Goal: Task Accomplishment & Management: Manage account settings

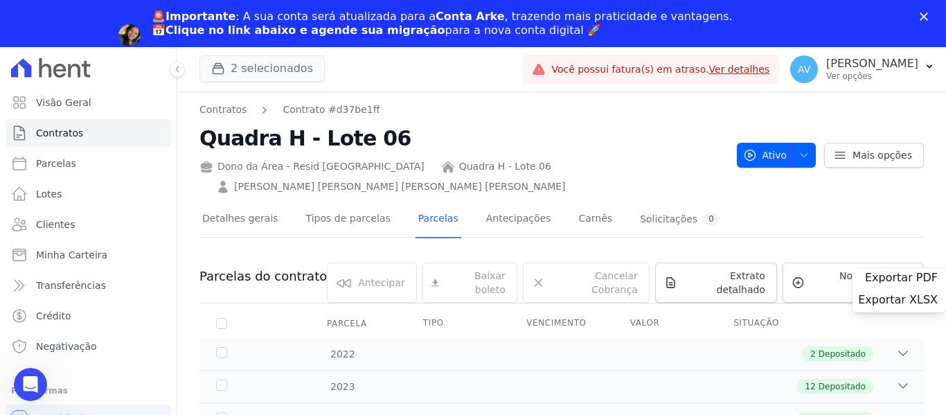
scroll to position [69, 0]
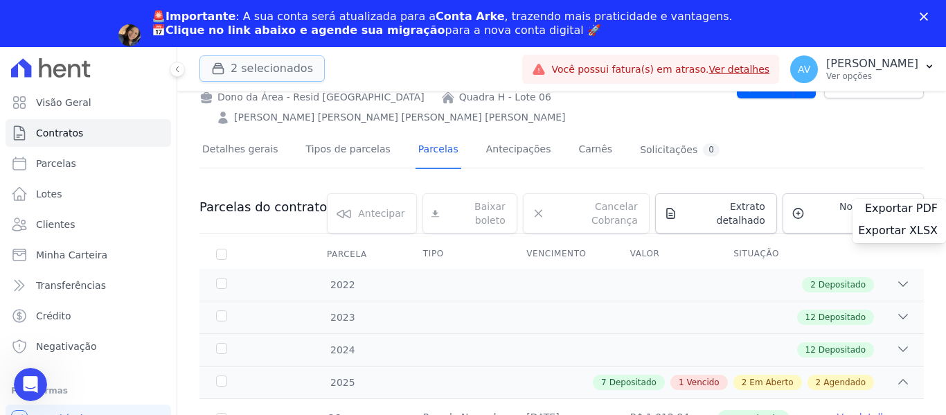
click at [242, 71] on button "2 selecionados" at bounding box center [261, 68] width 125 height 26
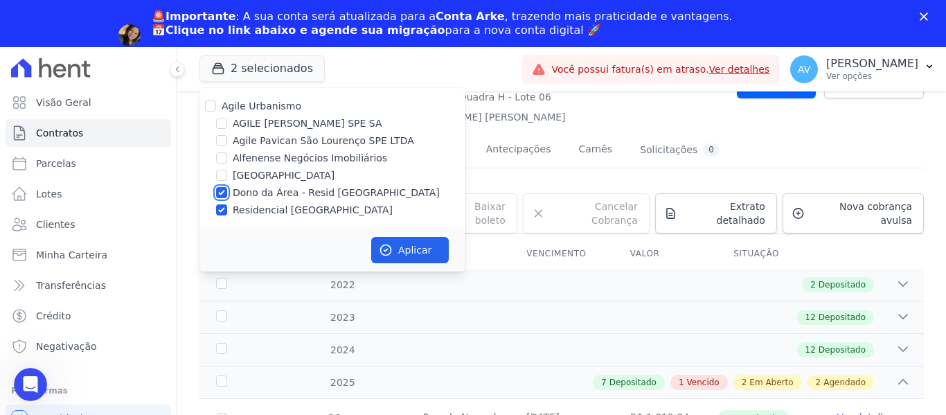
click at [224, 190] on input "Dono da Área - Resid [GEOGRAPHIC_DATA]" at bounding box center [221, 192] width 11 height 11
checkbox input "false"
click at [222, 207] on input "Residencial [GEOGRAPHIC_DATA]" at bounding box center [221, 209] width 11 height 11
checkbox input "false"
click at [226, 163] on div at bounding box center [221, 158] width 11 height 14
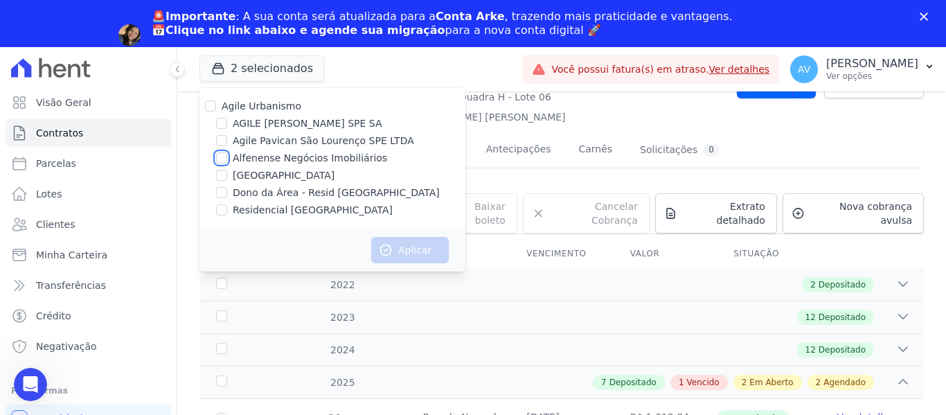
click at [223, 163] on input "Alfenense Negócios Imobiliários" at bounding box center [221, 157] width 11 height 11
checkbox input "true"
click at [418, 255] on button "Aplicar" at bounding box center [410, 250] width 78 height 26
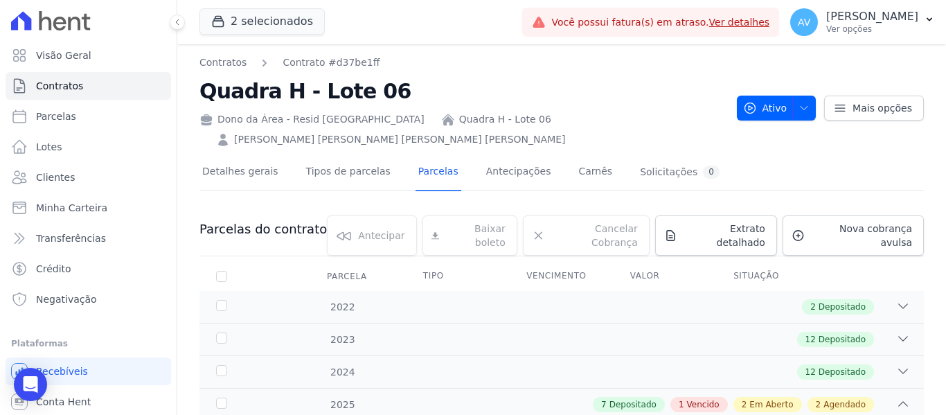
click at [75, 254] on ul "Visão Geral Contratos Parcelas Lotes Clientes Minha Carteira Transferências Cré…" at bounding box center [88, 177] width 165 height 271
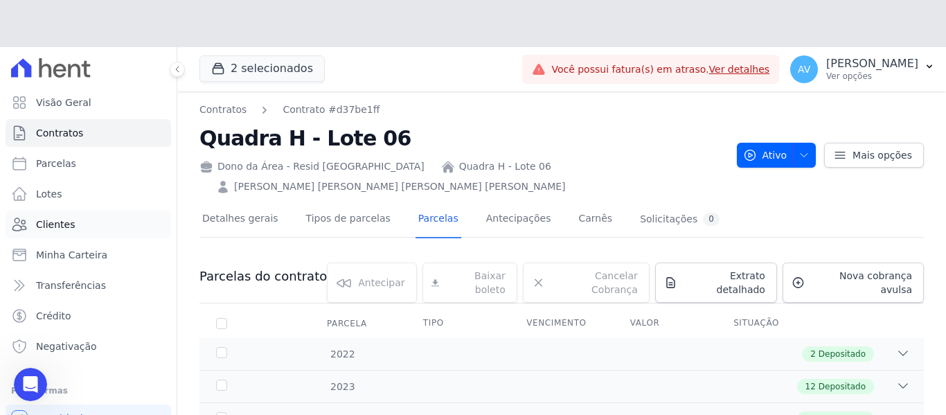
click at [78, 205] on ul "Visão Geral Contratos Parcelas Lotes Clientes Minha Carteira Transferências Cré…" at bounding box center [88, 224] width 165 height 271
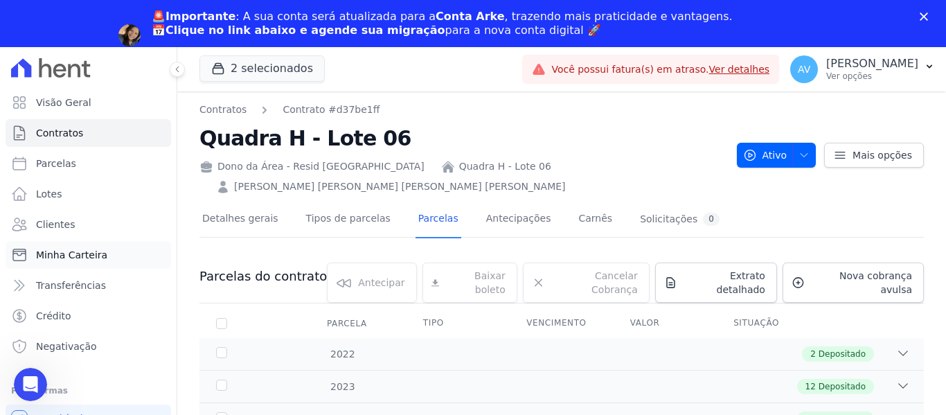
click at [67, 261] on span "Minha Carteira" at bounding box center [71, 255] width 71 height 14
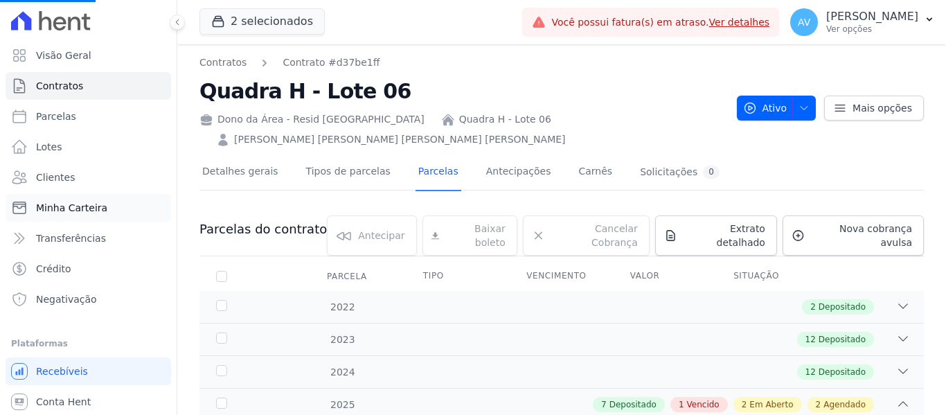
click at [82, 204] on span "Minha Carteira" at bounding box center [71, 208] width 71 height 14
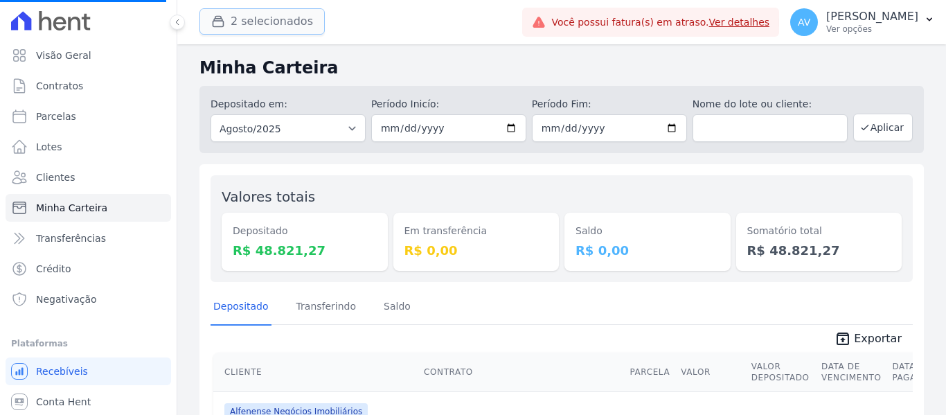
click at [271, 24] on button "2 selecionados" at bounding box center [261, 21] width 125 height 26
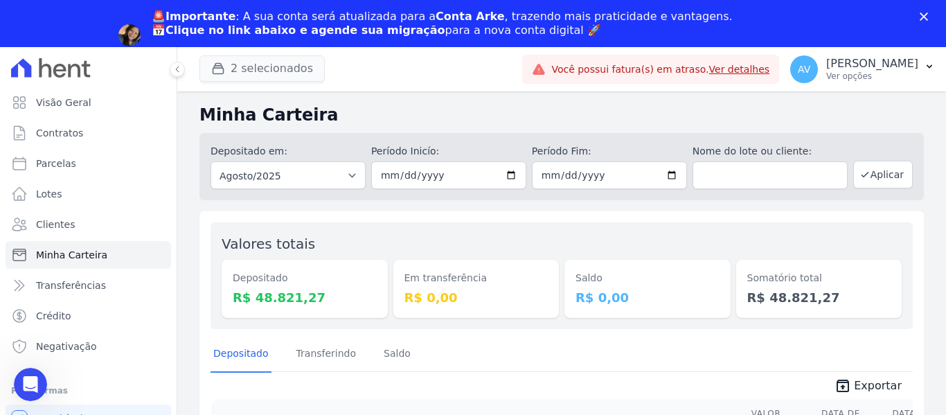
drag, startPoint x: 261, startPoint y: 84, endPoint x: 263, endPoint y: 73, distance: 11.3
click at [262, 78] on div "2 selecionados Agile Urbanismo AGILE ELOI MENDES SPE SA Agile Pavican São Loure…" at bounding box center [357, 69] width 317 height 46
click at [263, 73] on button "2 selecionados" at bounding box center [261, 68] width 125 height 26
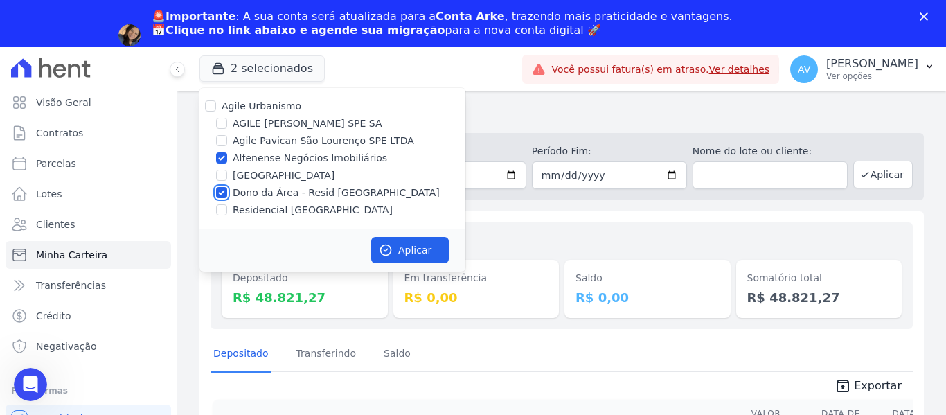
click at [222, 192] on input "Dono da Área - Resid [GEOGRAPHIC_DATA]" at bounding box center [221, 192] width 11 height 11
checkbox input "false"
click at [393, 240] on button "Aplicar" at bounding box center [410, 250] width 78 height 26
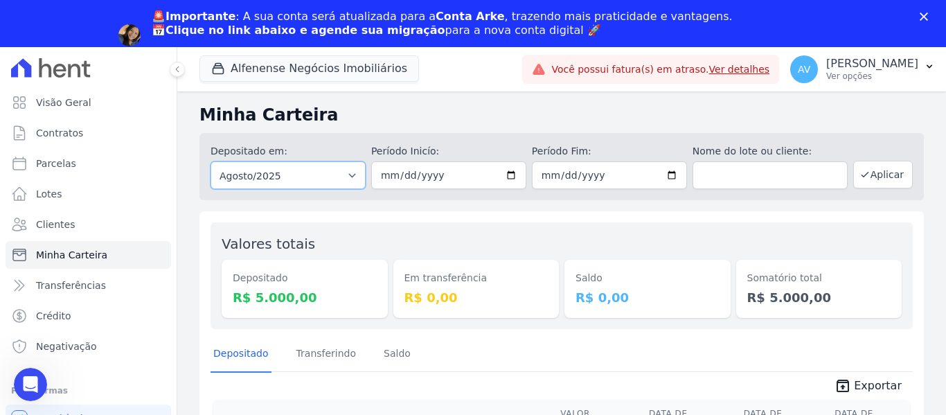
click at [352, 181] on select "Todos os meses Junho/2023 Julho/2023 Agosto/2023 Setembro/2023 Outubro/2023 Nov…" at bounding box center [287, 175] width 155 height 28
select select "07/2025"
click at [210, 161] on select "Todos os meses Junho/2023 Julho/2023 Agosto/2023 Setembro/2023 Outubro/2023 Nov…" at bounding box center [287, 175] width 155 height 28
click at [876, 181] on button "Aplicar" at bounding box center [883, 175] width 60 height 28
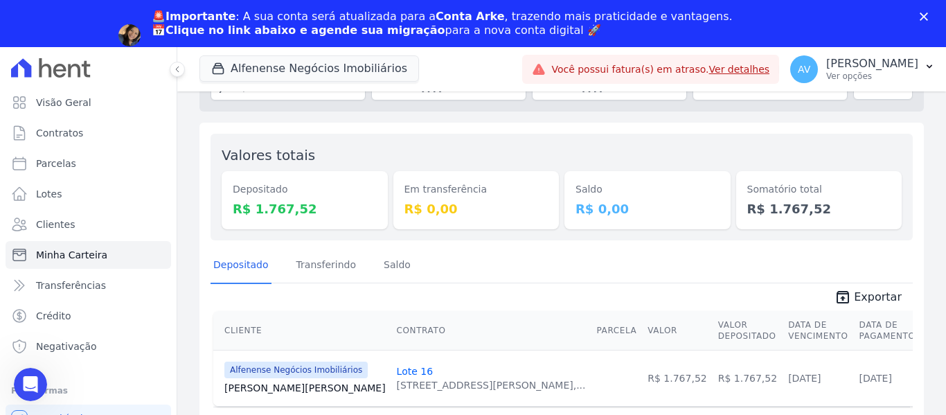
scroll to position [89, 0]
click at [856, 290] on span "Exportar" at bounding box center [878, 296] width 48 height 17
click at [74, 154] on link "Parcelas" at bounding box center [88, 164] width 165 height 28
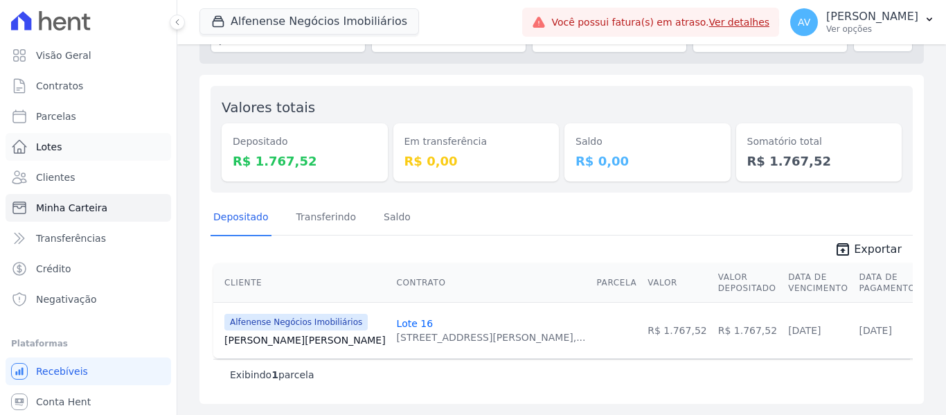
select select
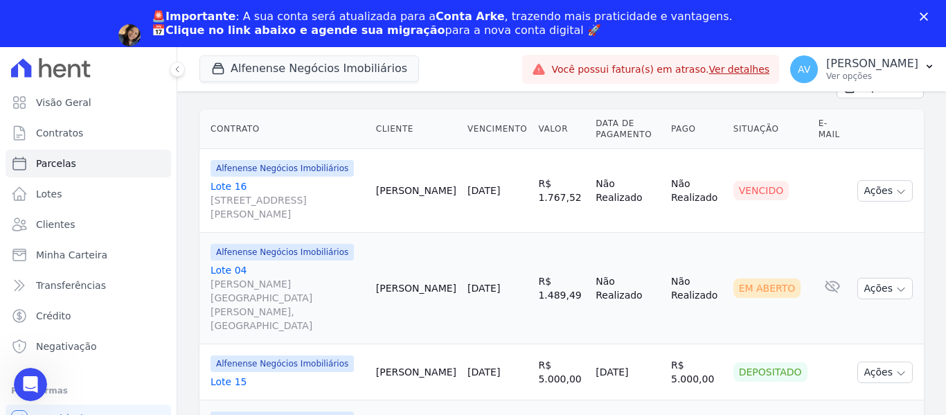
scroll to position [346, 0]
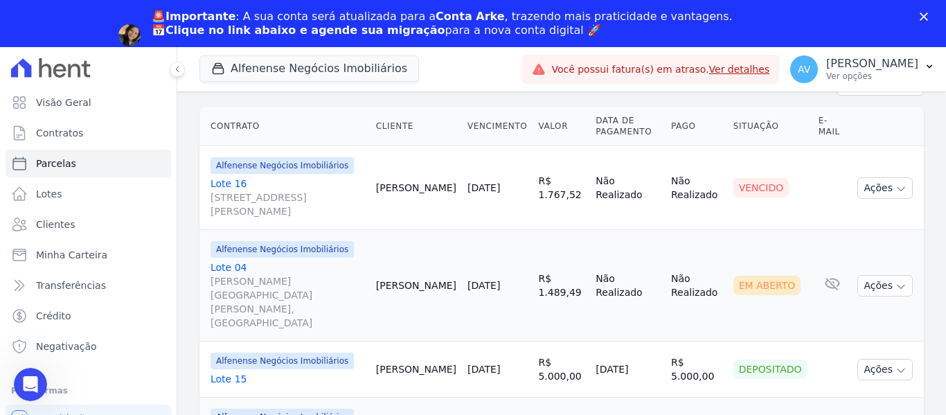
click at [232, 372] on link "Lote 15" at bounding box center [287, 379] width 154 height 14
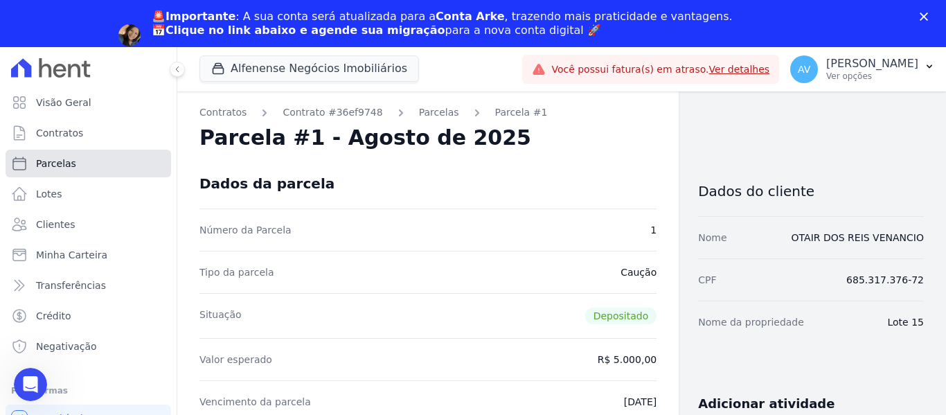
click at [91, 164] on link "Parcelas" at bounding box center [88, 164] width 165 height 28
select select
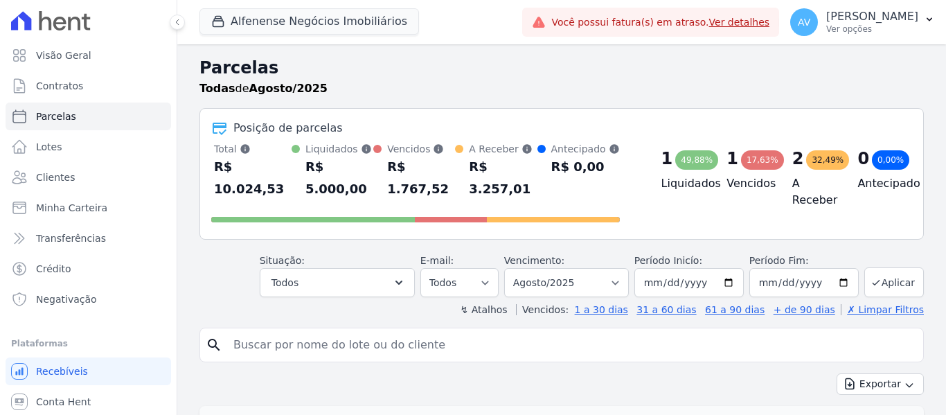
select select
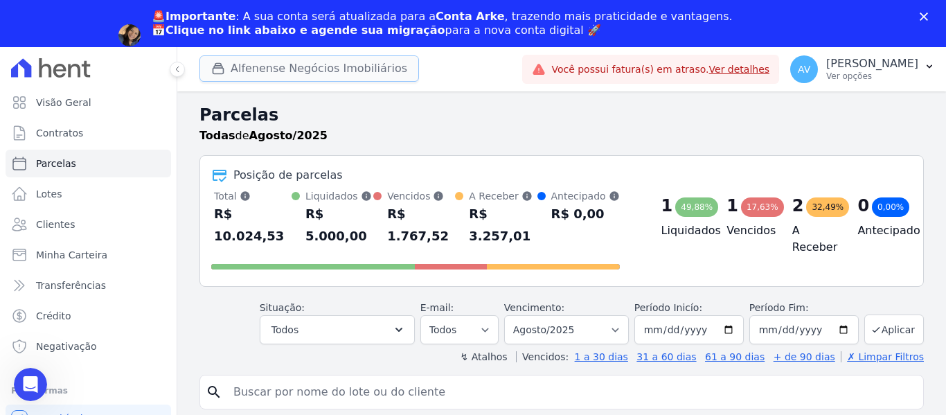
click at [271, 57] on button "Alfenense Negócios Imobiliários" at bounding box center [308, 68] width 219 height 26
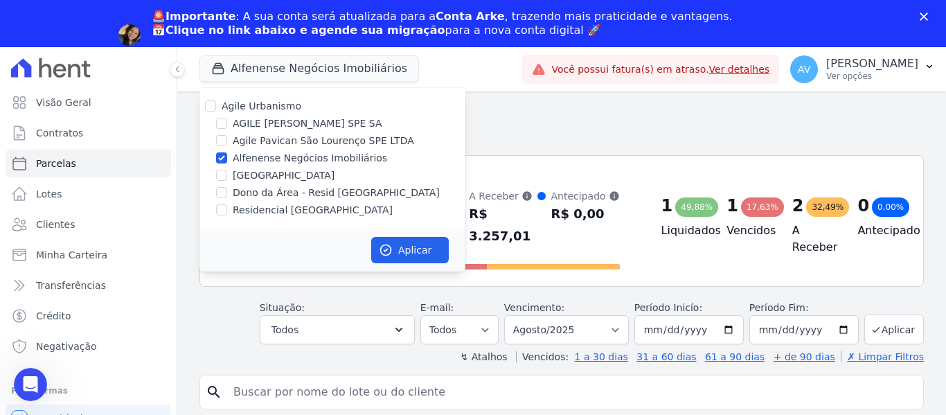
click at [228, 157] on div "Alfenense Negócios Imobiliários" at bounding box center [332, 158] width 266 height 15
click at [225, 157] on input "Alfenense Negócios Imobiliários" at bounding box center [221, 157] width 11 height 11
checkbox input "false"
click at [224, 197] on input "Dono da Área - Resid [GEOGRAPHIC_DATA]" at bounding box center [221, 192] width 11 height 11
checkbox input "true"
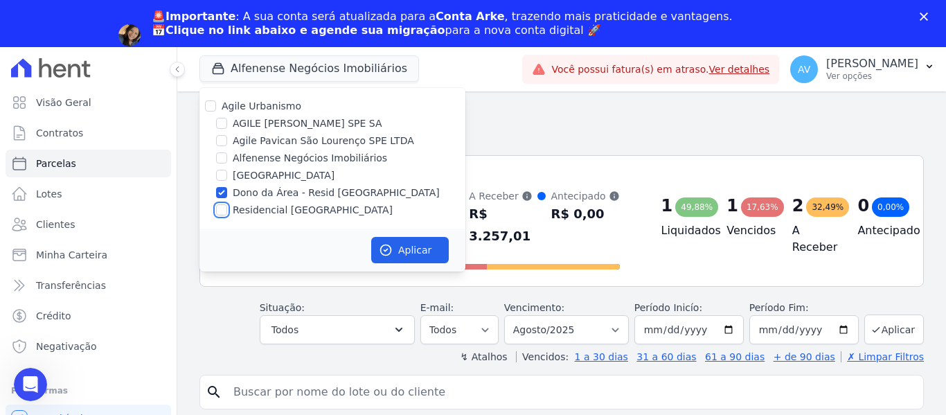
click at [224, 210] on input "Residencial [GEOGRAPHIC_DATA]" at bounding box center [221, 209] width 11 height 11
checkbox input "true"
click at [433, 251] on button "Aplicar" at bounding box center [410, 250] width 78 height 26
select select
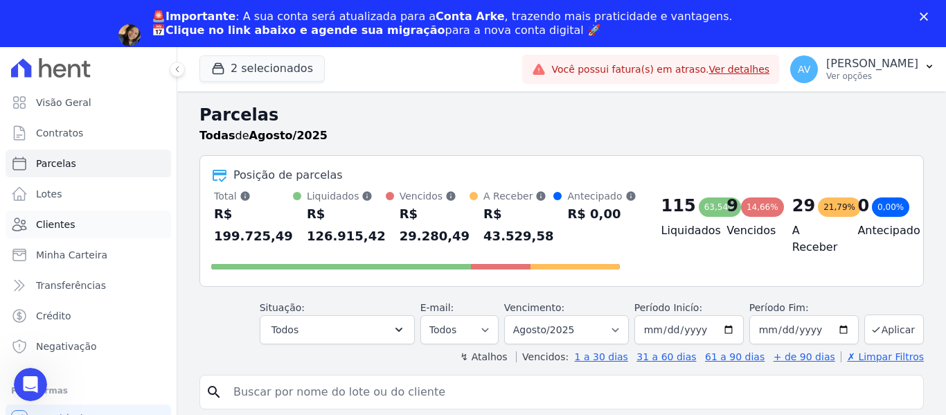
click at [69, 231] on span "Clientes" at bounding box center [55, 224] width 39 height 14
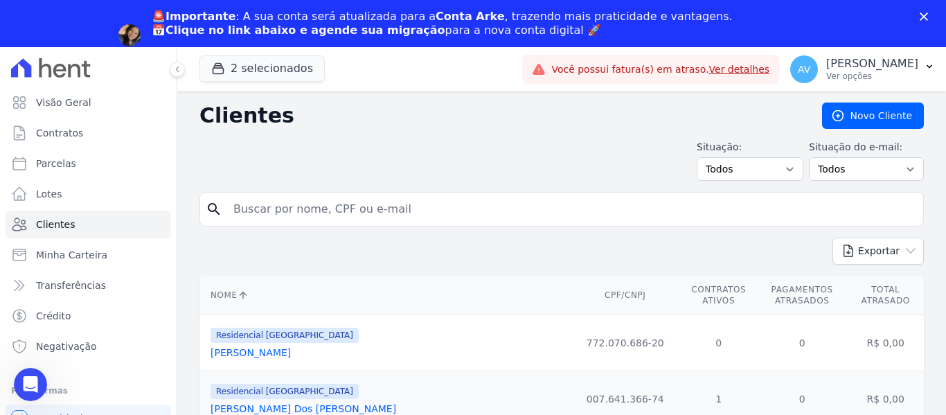
click at [279, 199] on input "search" at bounding box center [571, 209] width 692 height 28
type input "FABIO"
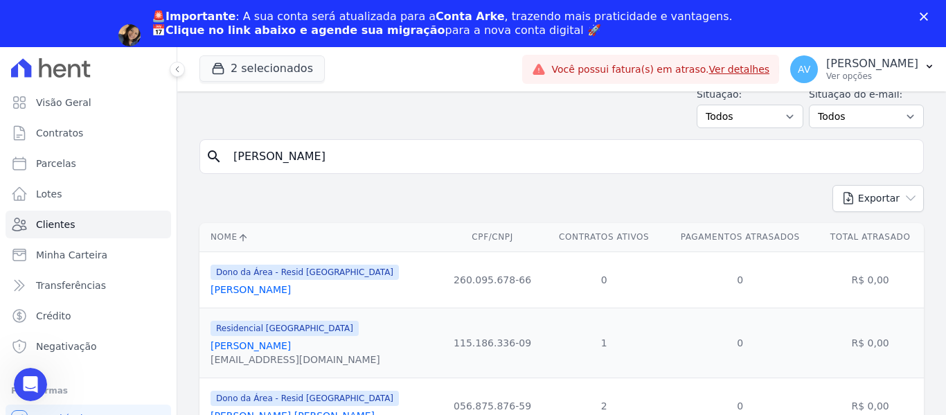
scroll to position [68, 0]
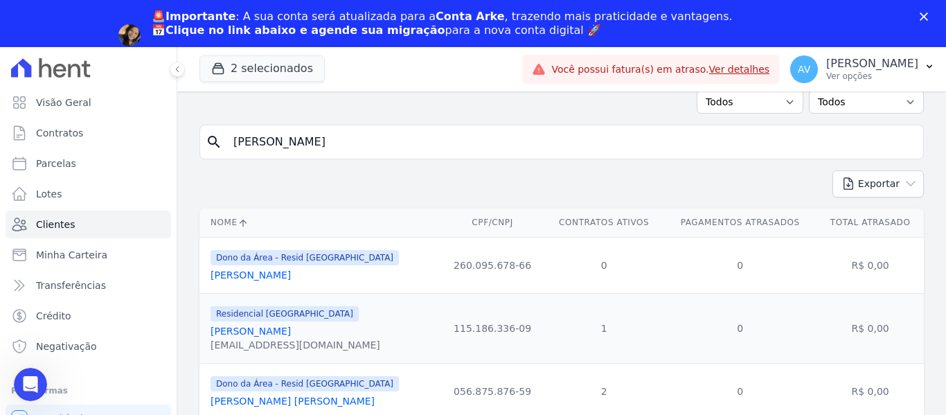
click at [253, 330] on link "Fabio Felipe Lopes" at bounding box center [250, 330] width 80 height 11
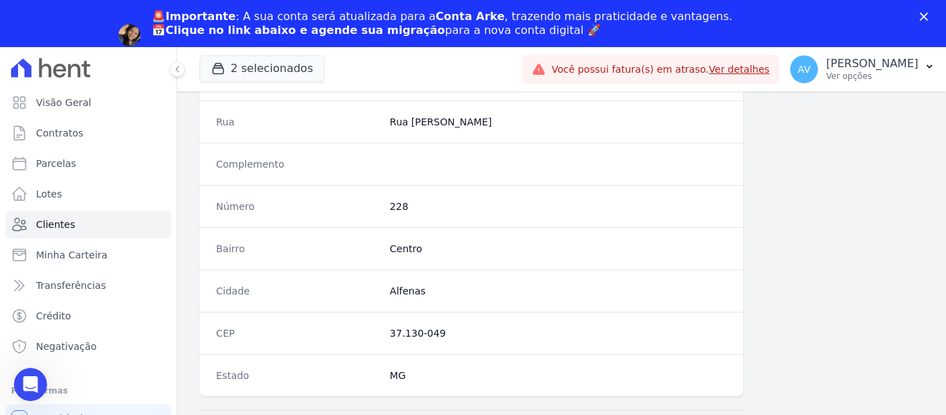
scroll to position [881, 0]
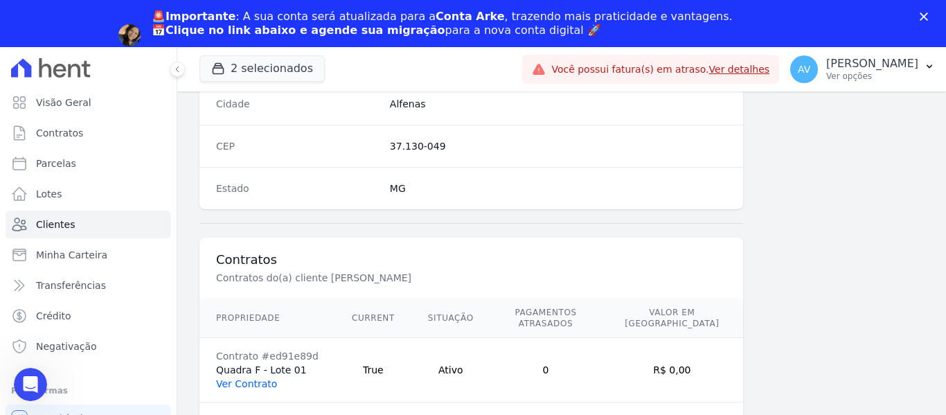
click at [255, 378] on link "Ver Contrato" at bounding box center [246, 383] width 61 height 11
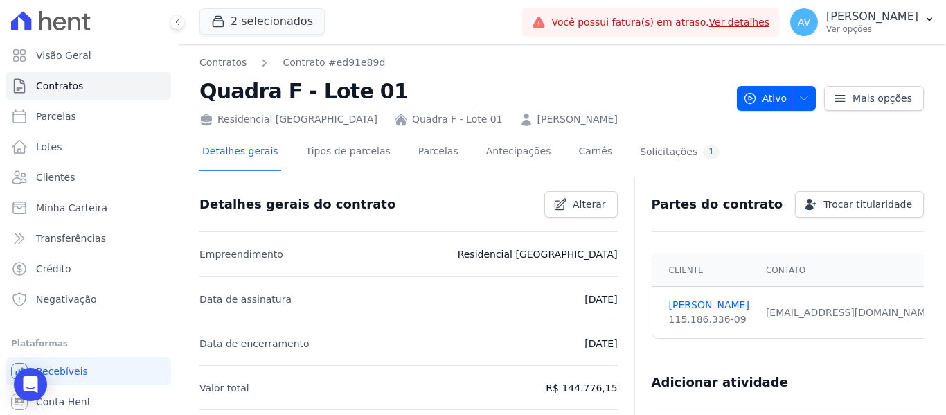
click at [253, 321] on li "Data de encerramento 15/01/2035" at bounding box center [408, 343] width 418 height 44
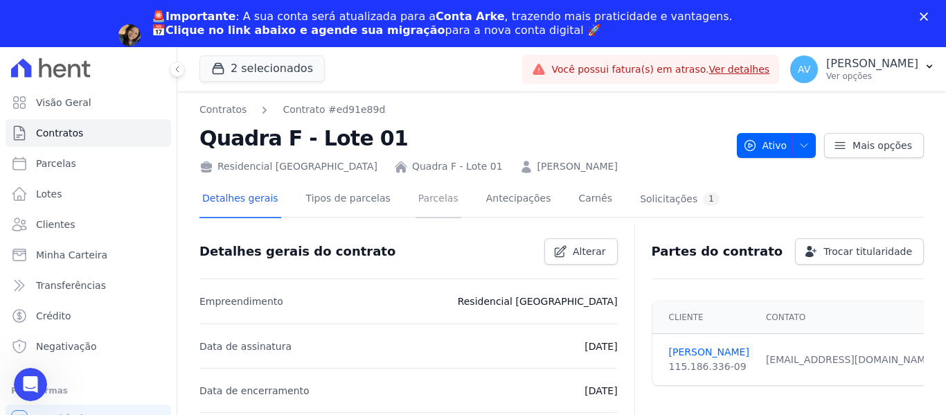
click at [415, 213] on link "Parcelas" at bounding box center [438, 199] width 46 height 37
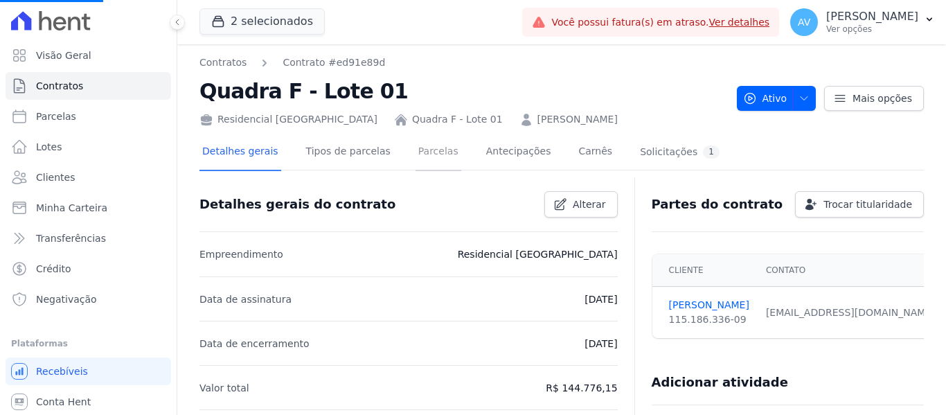
click at [423, 147] on link "Parcelas" at bounding box center [438, 152] width 46 height 37
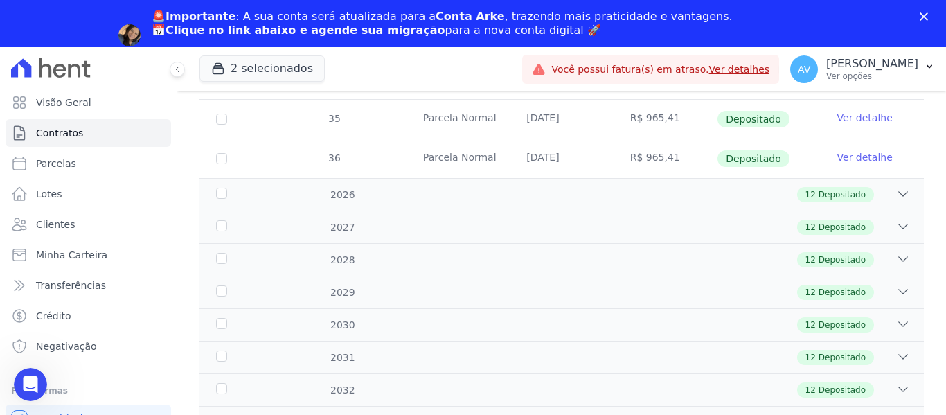
scroll to position [713, 0]
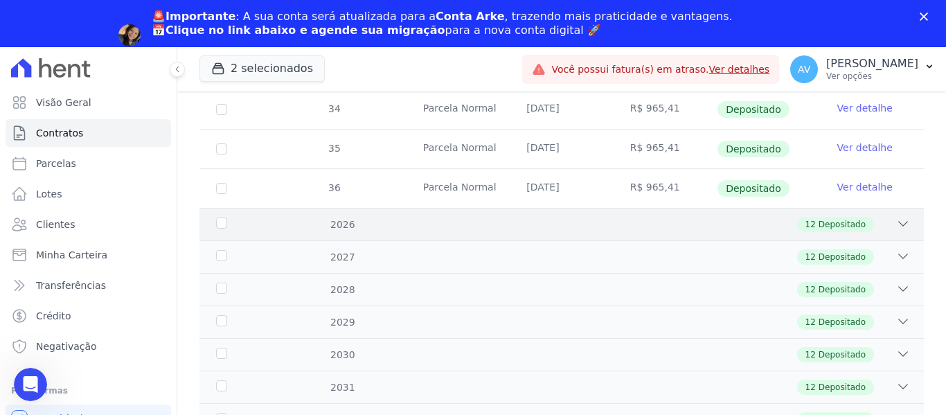
click at [884, 217] on div "12 Depositado" at bounding box center [597, 224] width 626 height 15
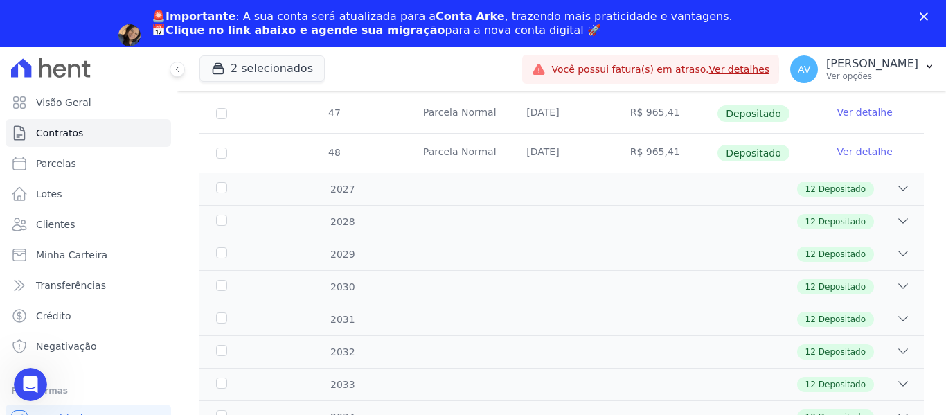
scroll to position [1256, 0]
click at [896, 181] on icon at bounding box center [903, 187] width 14 height 14
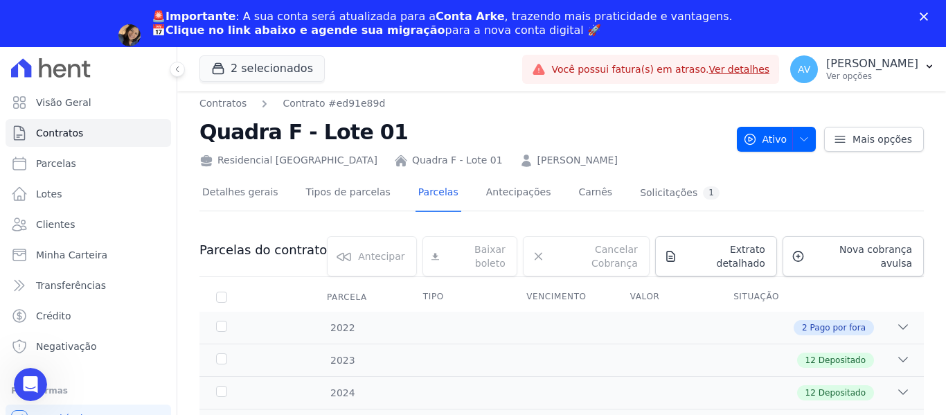
scroll to position [0, 0]
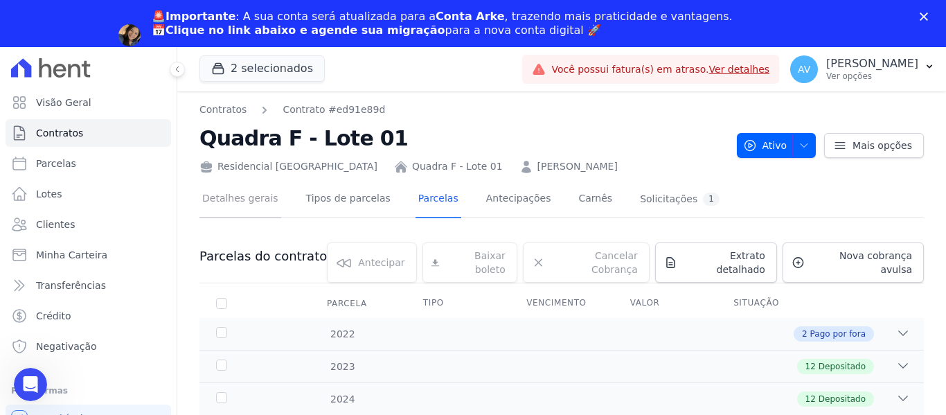
click at [256, 200] on link "Detalhes gerais" at bounding box center [240, 199] width 82 height 37
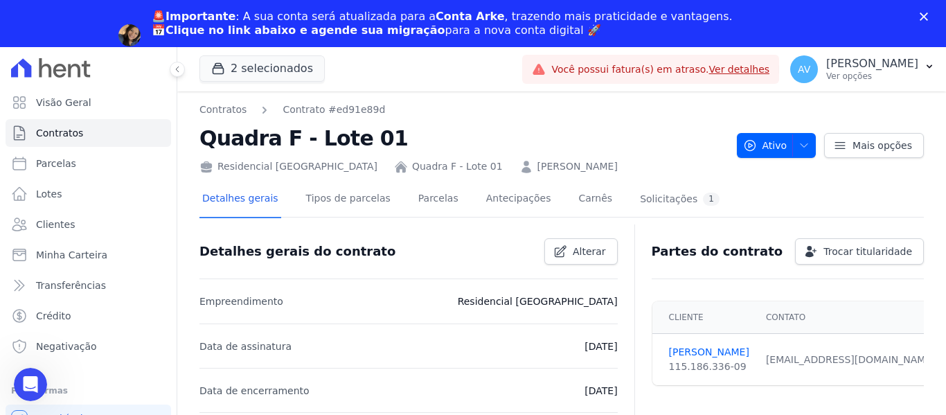
click at [799, 125] on div "Ativo Ativo Pausado Cobranças não serão geradas e você pode retomar o contrato …" at bounding box center [830, 138] width 187 height 39
click at [798, 145] on icon "button" at bounding box center [803, 145] width 11 height 11
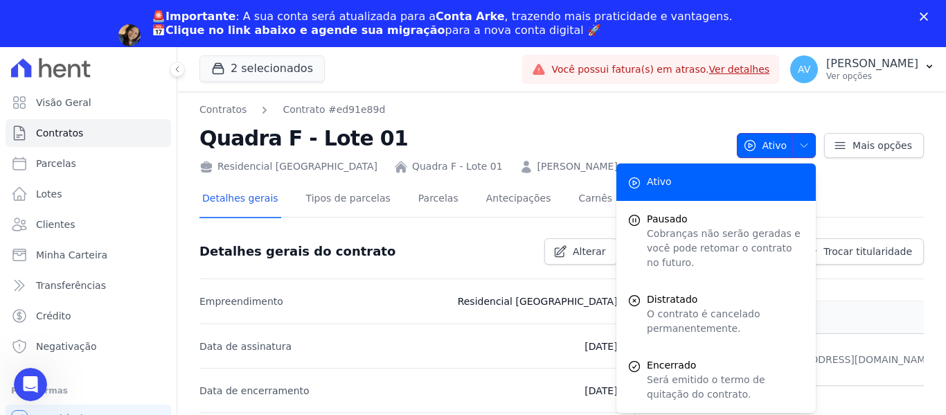
click at [798, 147] on icon "button" at bounding box center [803, 145] width 11 height 11
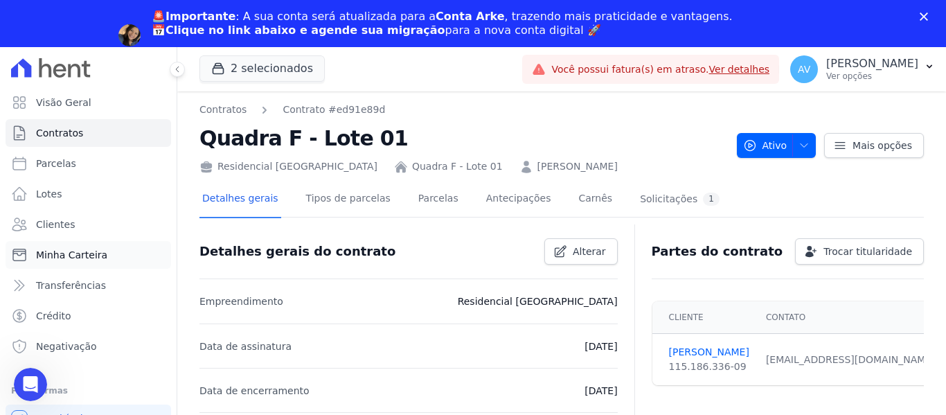
click at [72, 262] on link "Minha Carteira" at bounding box center [88, 255] width 165 height 28
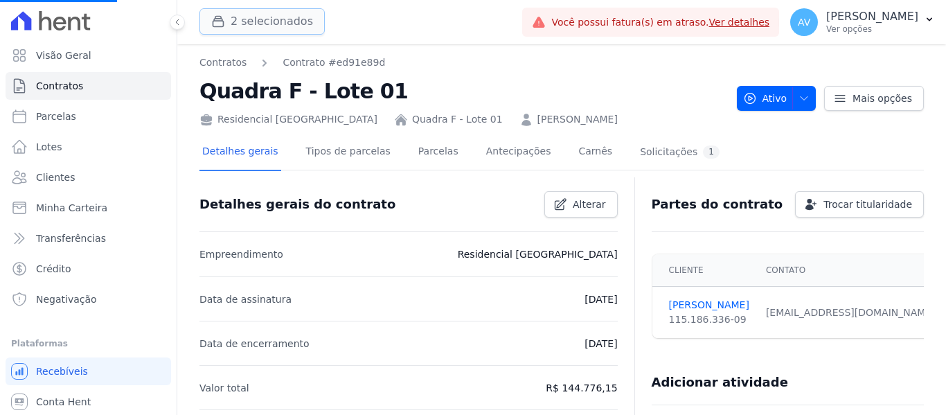
click at [254, 20] on button "2 selecionados" at bounding box center [261, 21] width 125 height 26
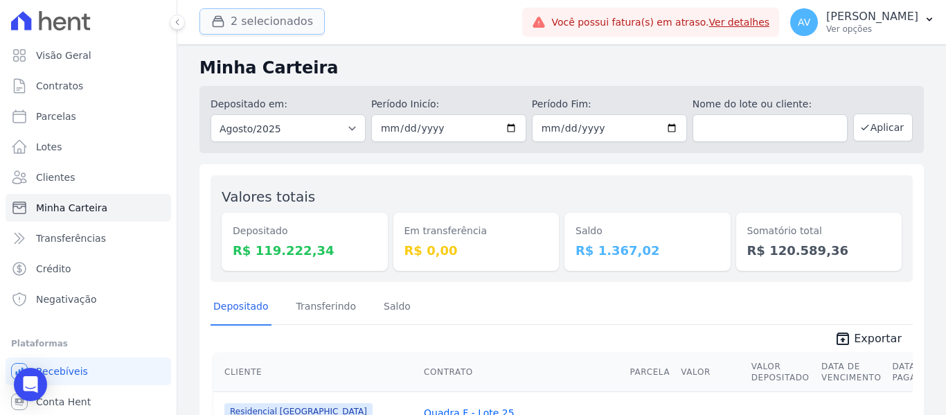
click at [242, 31] on button "2 selecionados" at bounding box center [261, 21] width 125 height 26
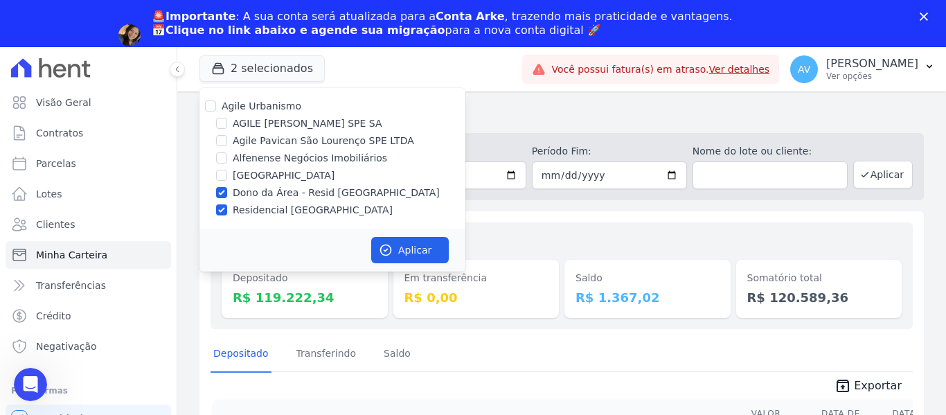
click at [224, 197] on div at bounding box center [221, 193] width 11 height 14
click at [222, 190] on input "Dono da Área - Resid [GEOGRAPHIC_DATA]" at bounding box center [221, 192] width 11 height 11
checkbox input "false"
click at [422, 241] on button "Aplicar" at bounding box center [410, 250] width 78 height 26
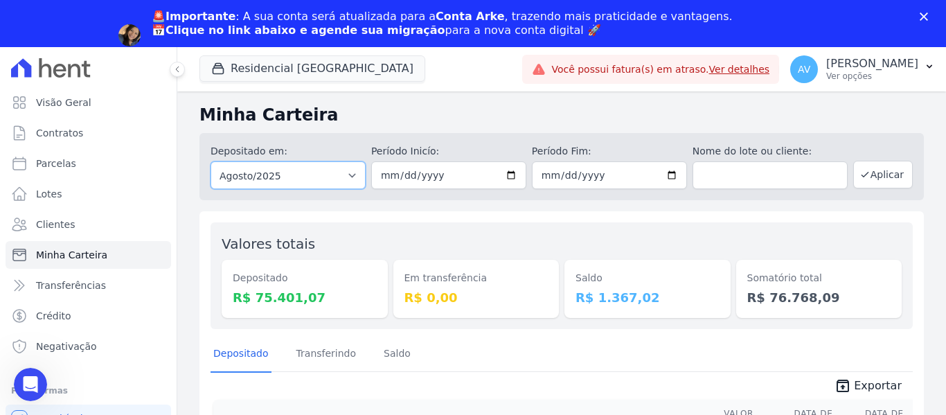
click at [304, 179] on select "Todos os meses Fevereiro/2022 Março/2022 Abril/2022 Maio/2022 Junho/2022 Julho/…" at bounding box center [287, 175] width 155 height 28
select select "07/2025"
click at [210, 161] on select "Todos os meses Fevereiro/2022 Março/2022 Abril/2022 Maio/2022 Junho/2022 Julho/…" at bounding box center [287, 175] width 155 height 28
click at [862, 170] on icon "button" at bounding box center [864, 174] width 11 height 11
click at [857, 380] on span "Exportar" at bounding box center [878, 385] width 48 height 17
